Goal: Information Seeking & Learning: Learn about a topic

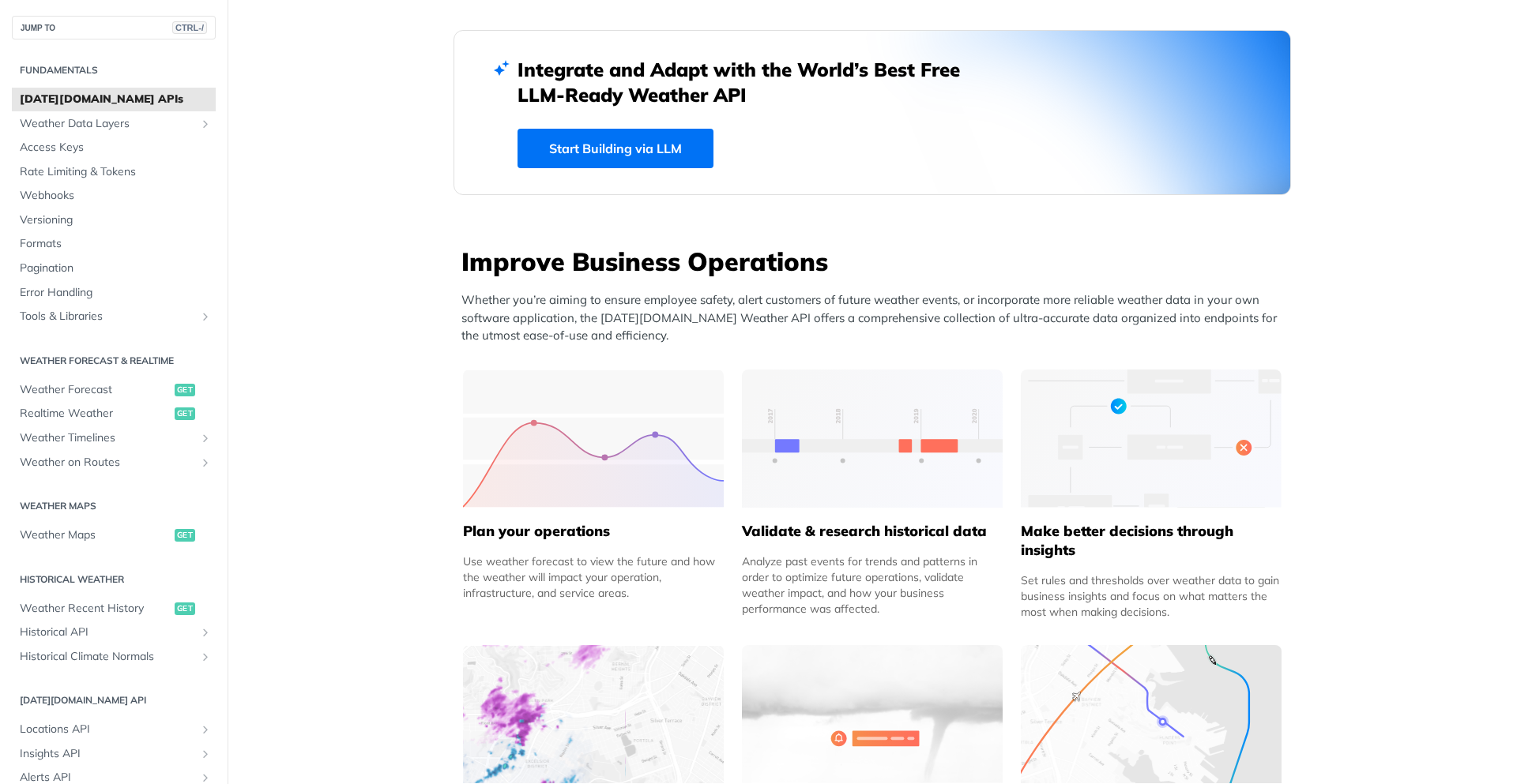
scroll to position [395, 0]
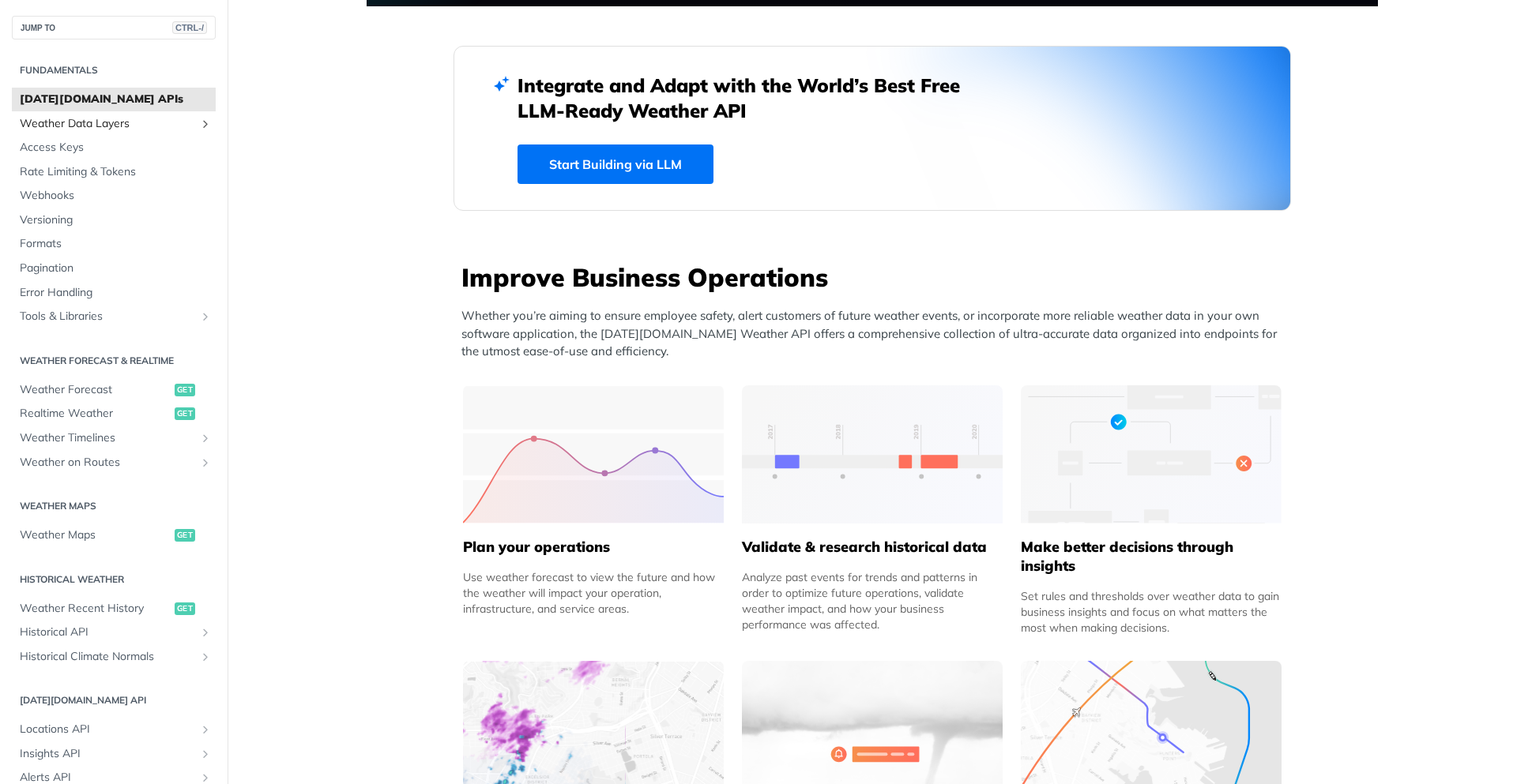
click at [115, 116] on span "Weather Data Layers" at bounding box center [107, 124] width 176 height 16
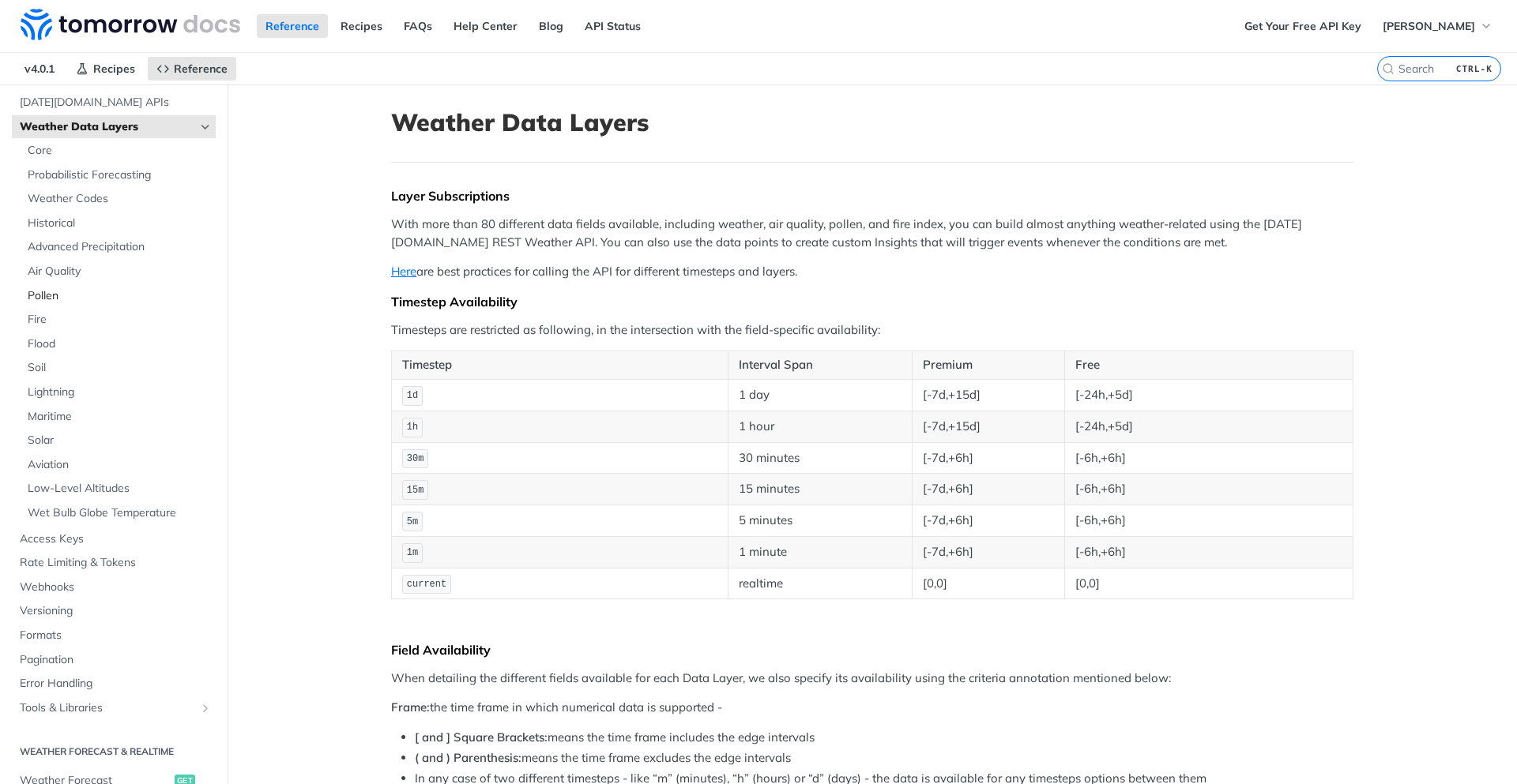
scroll to position [79, 0]
click at [51, 232] on span "Historical" at bounding box center [120, 226] width 184 height 16
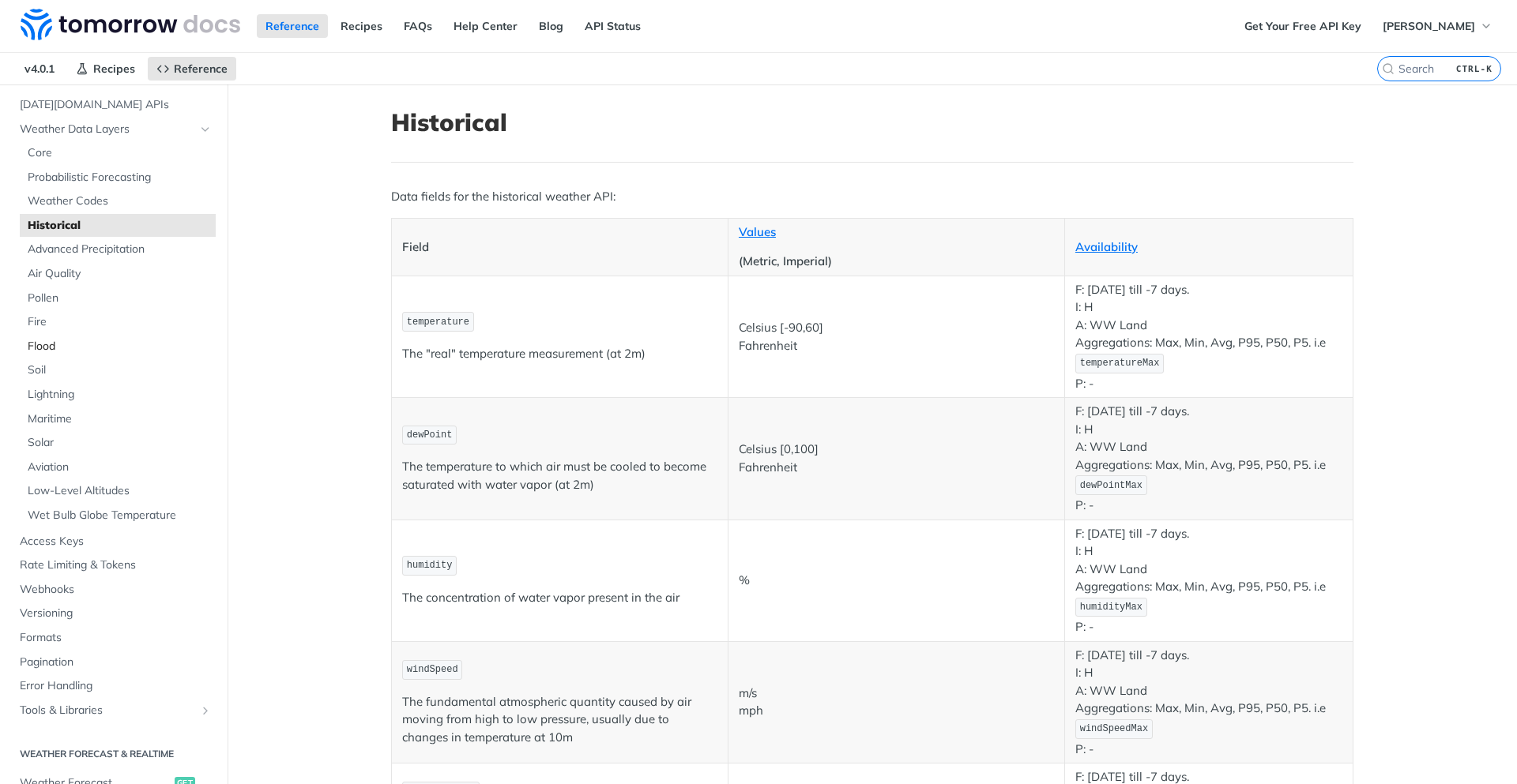
click at [53, 346] on span "Flood" at bounding box center [120, 346] width 184 height 16
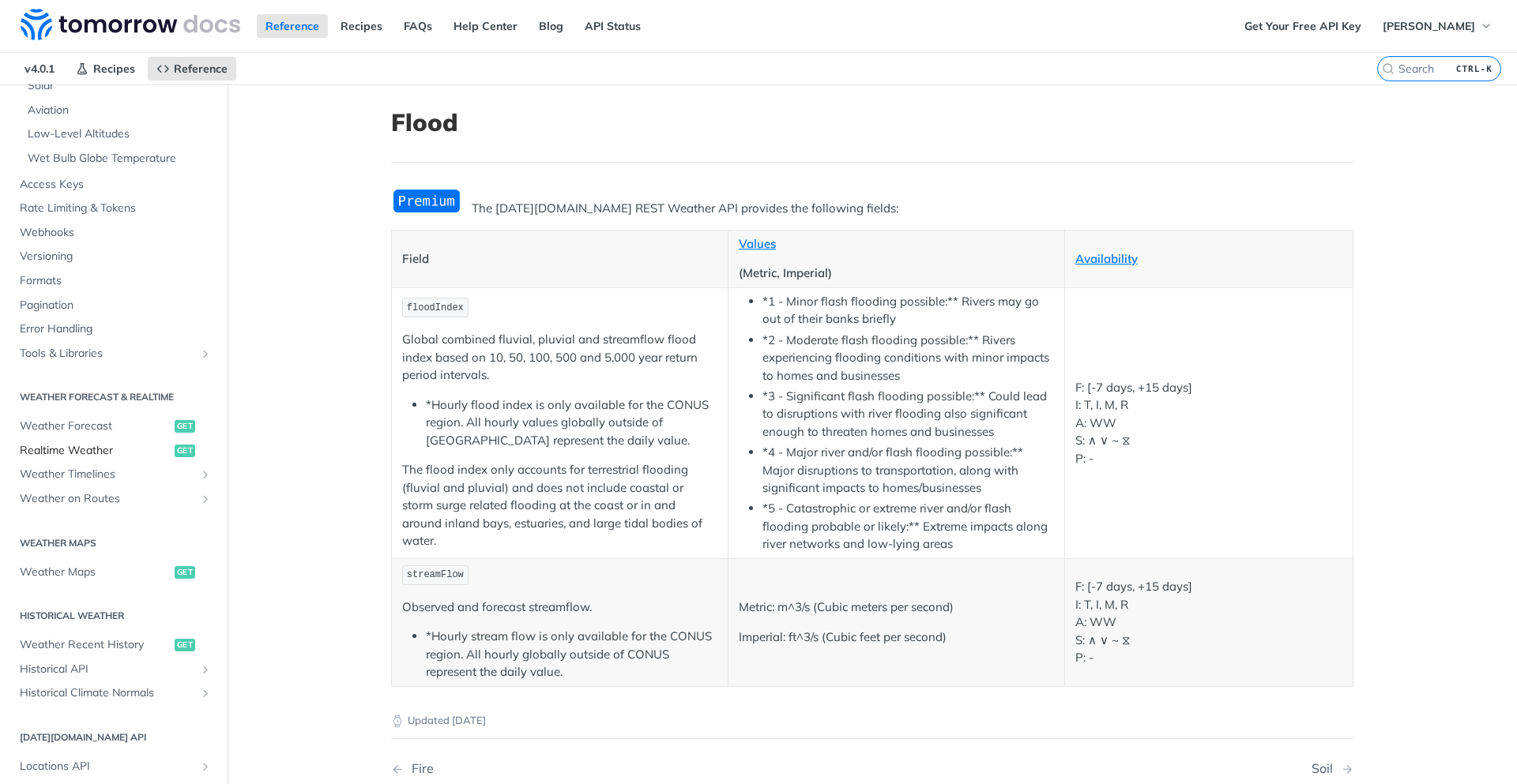
scroll to position [473, 0]
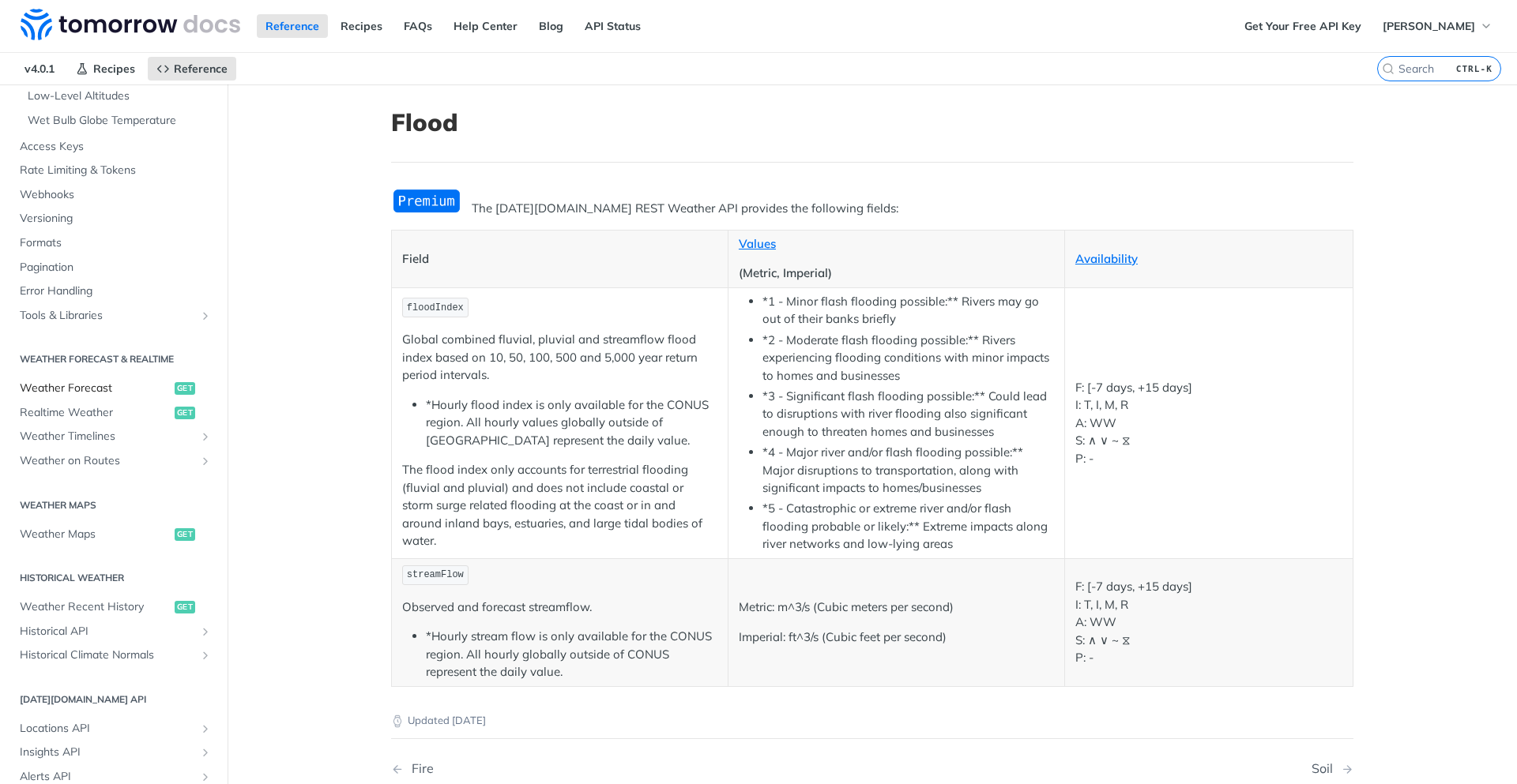
click at [86, 384] on span "Weather Forecast" at bounding box center [95, 389] width 151 height 16
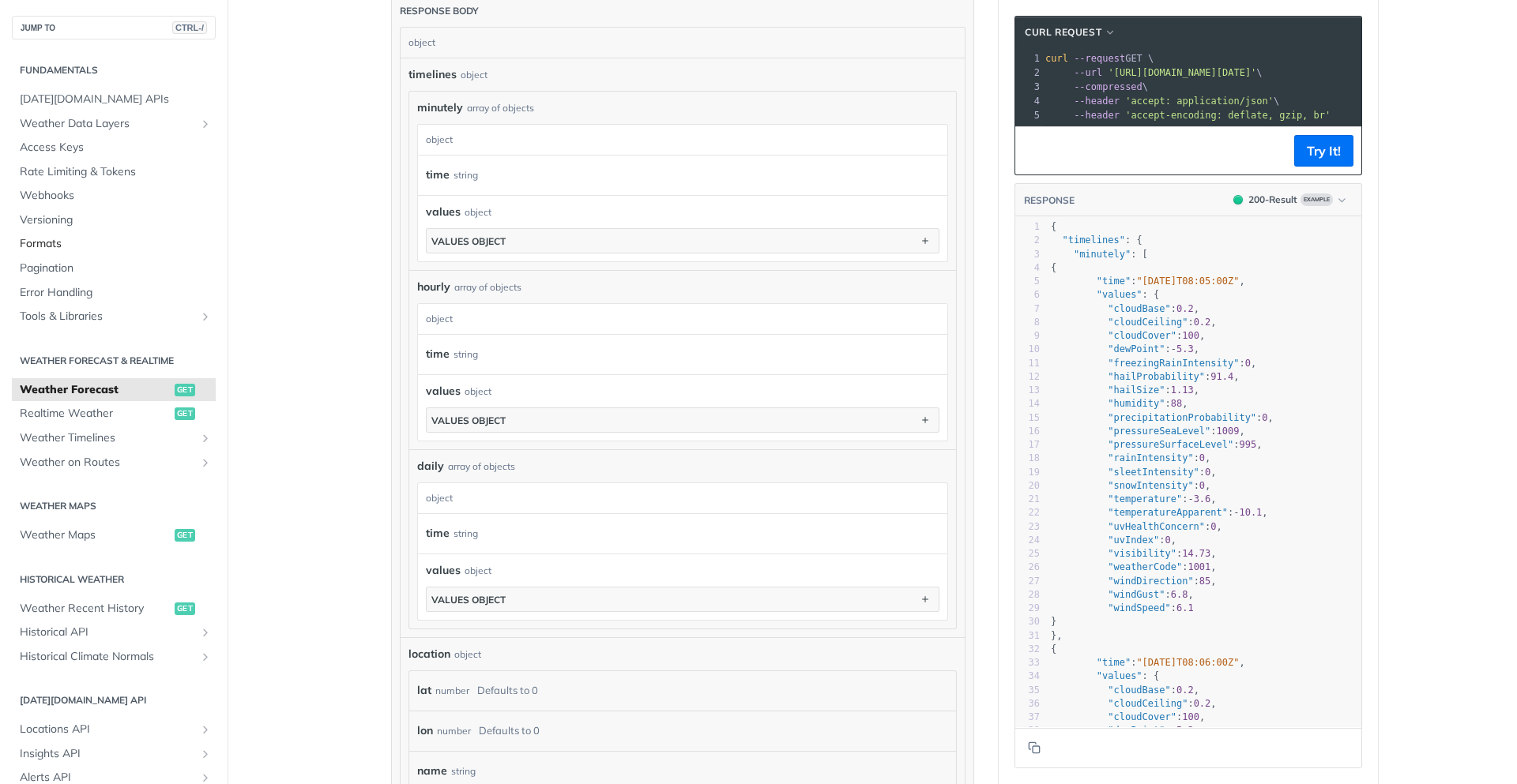
scroll to position [916, 0]
click at [70, 83] on section "Fundamentals [DATE][DOMAIN_NAME] APIs Weather Data Layers Core Probabilistic Fo…" at bounding box center [114, 193] width 204 height 275
click at [72, 96] on span "[DATE][DOMAIN_NAME] APIs" at bounding box center [115, 99] width 192 height 16
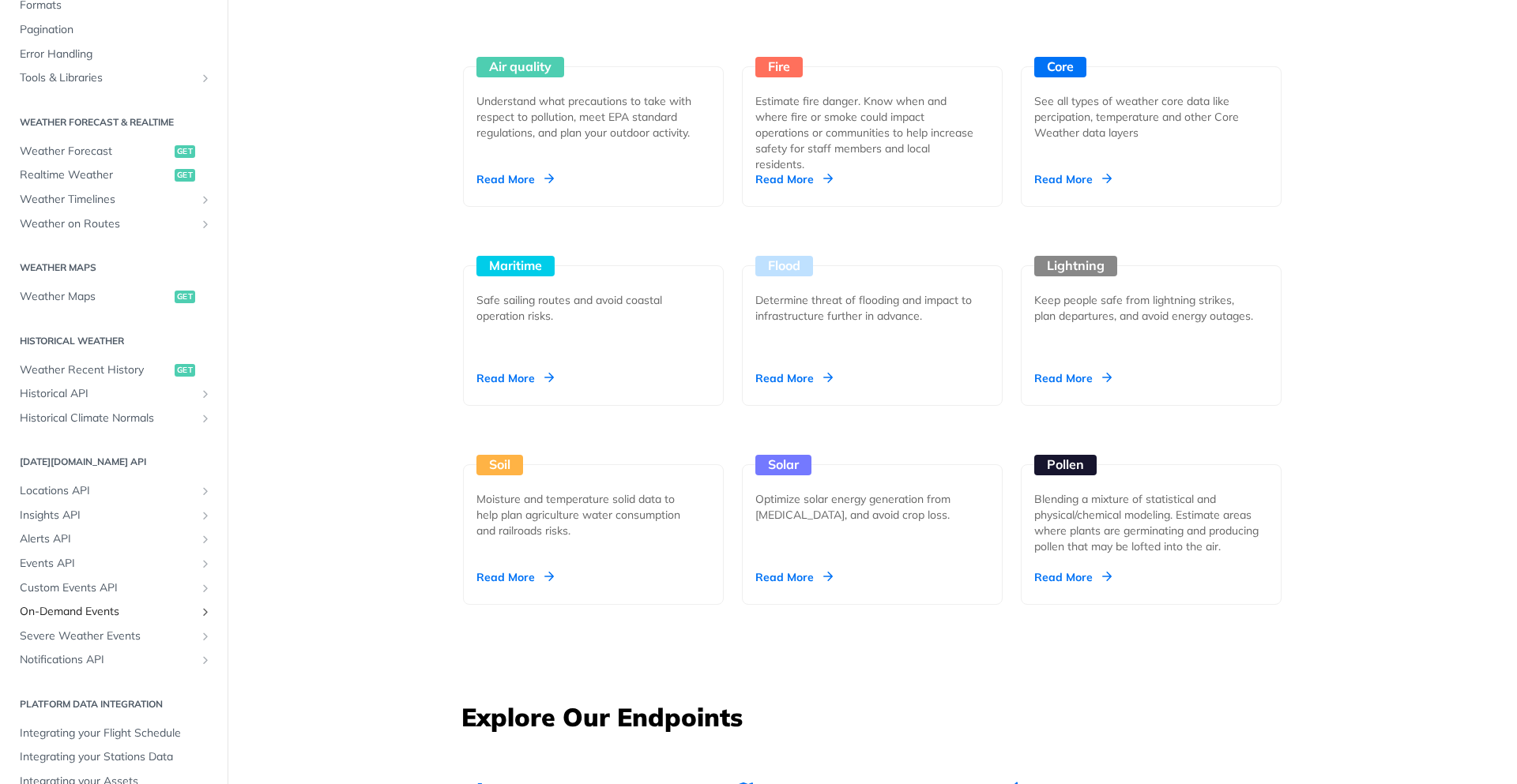
scroll to position [266, 0]
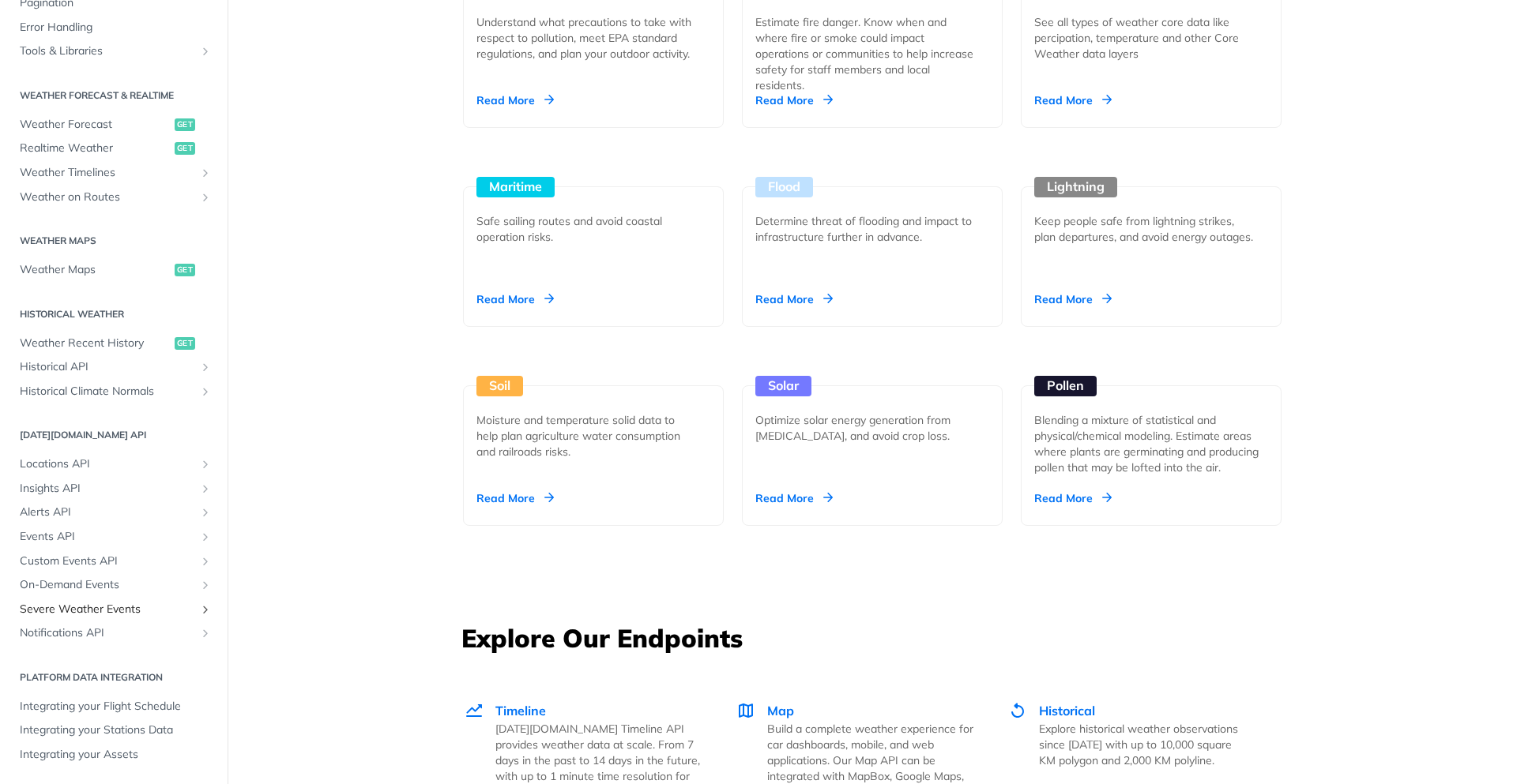
click at [142, 608] on span "Severe Weather Events" at bounding box center [107, 609] width 176 height 16
